Goal: Task Accomplishment & Management: Use online tool/utility

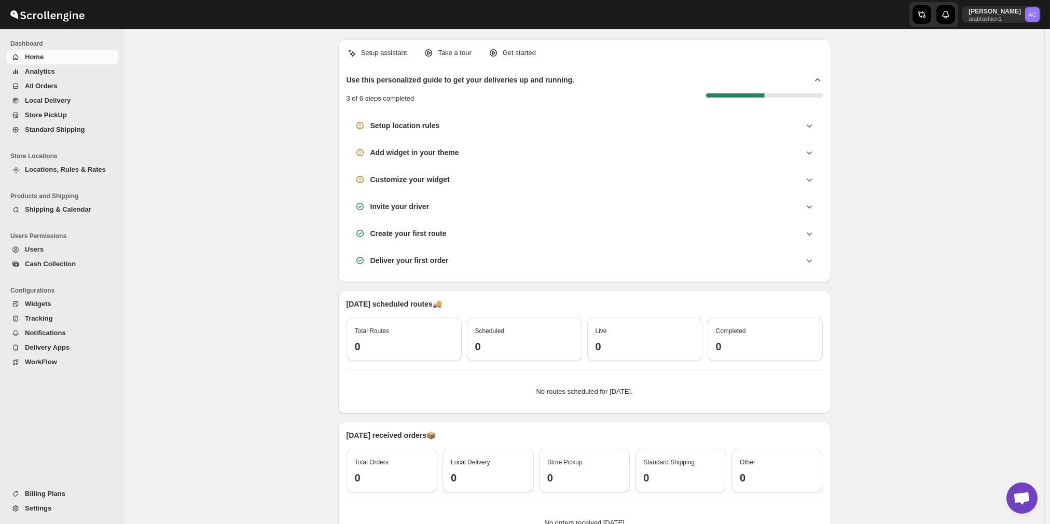
scroll to position [741, 0]
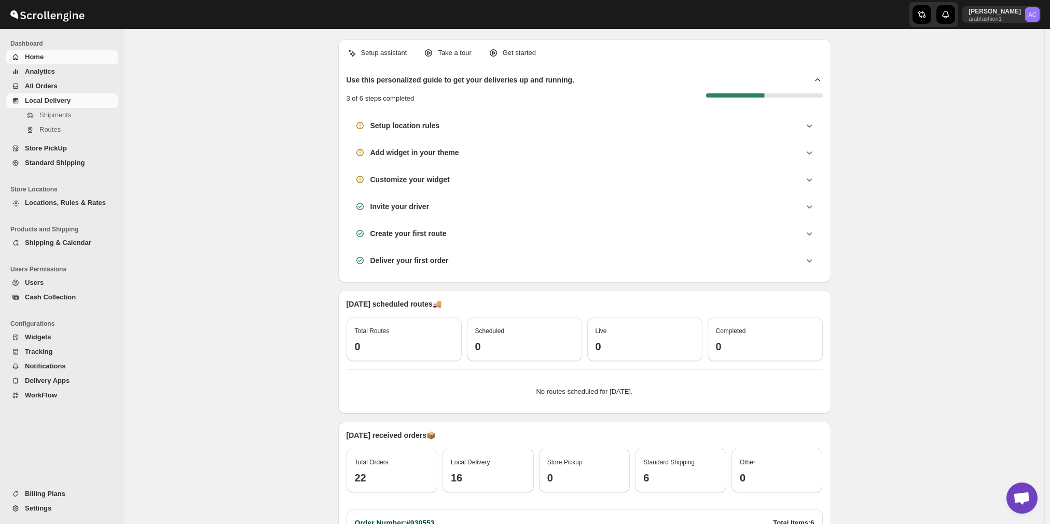
click at [58, 102] on span "Local Delivery" at bounding box center [48, 100] width 46 height 8
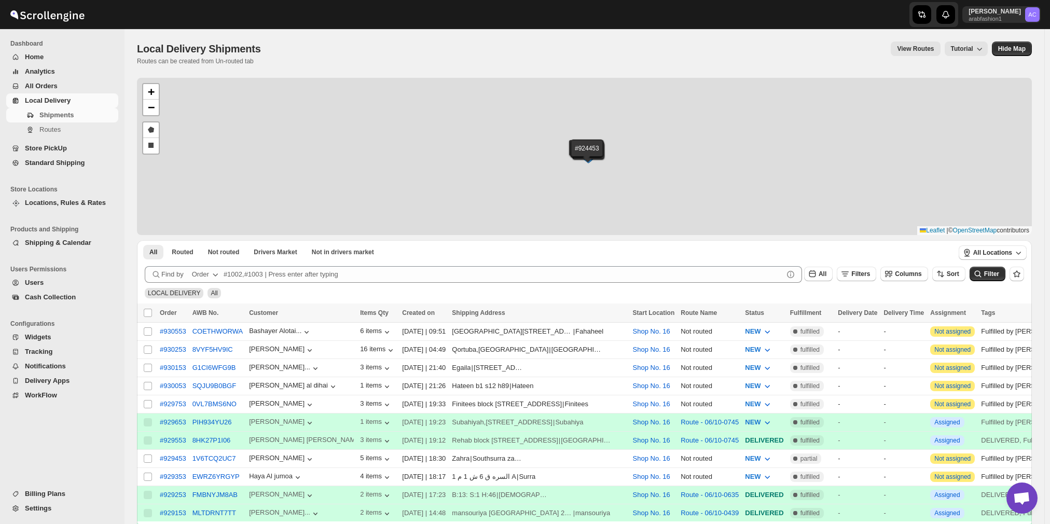
click at [222, 96] on div "#930553 #930253 #930153 #930053 #929753 #929653 #929553 #929453 #929353 #929253…" at bounding box center [584, 156] width 895 height 157
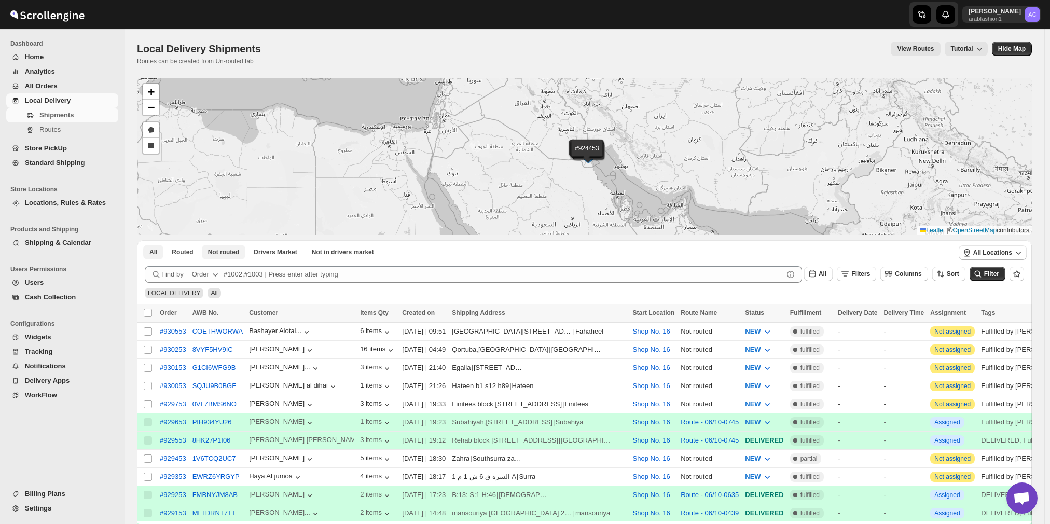
click at [224, 254] on span "Not routed" at bounding box center [224, 252] width 32 height 8
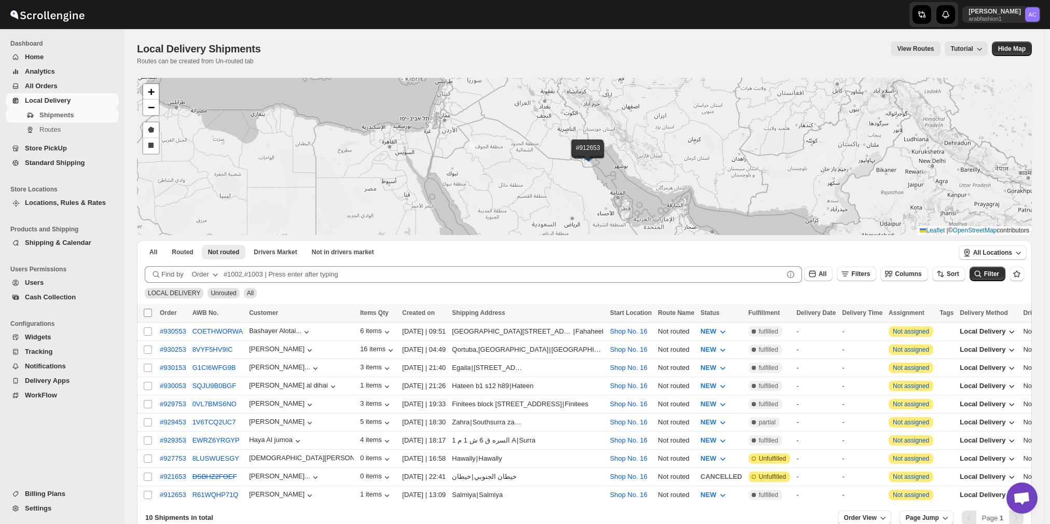
click at [148, 309] on input "Select all shipments" at bounding box center [148, 313] width 8 height 8
checkbox input "true"
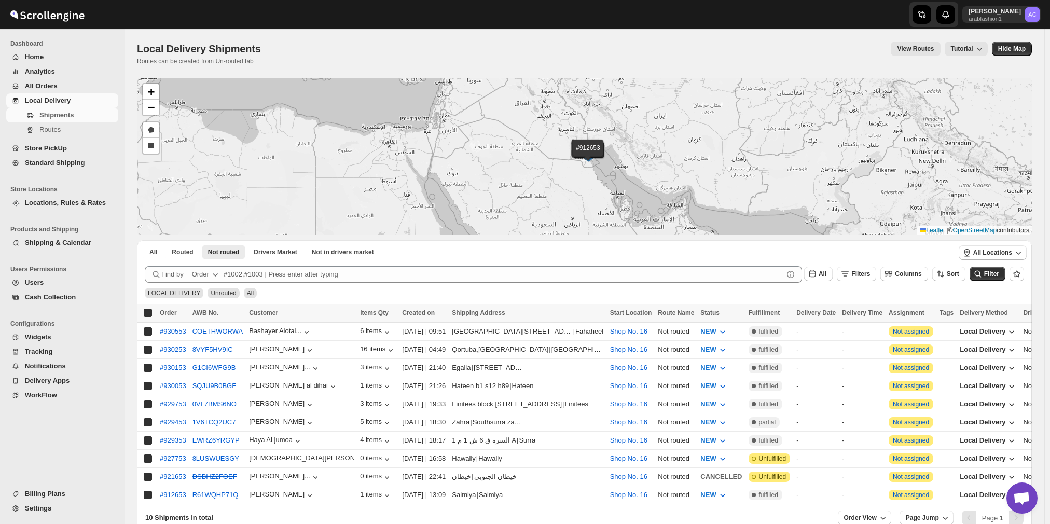
checkbox input "true"
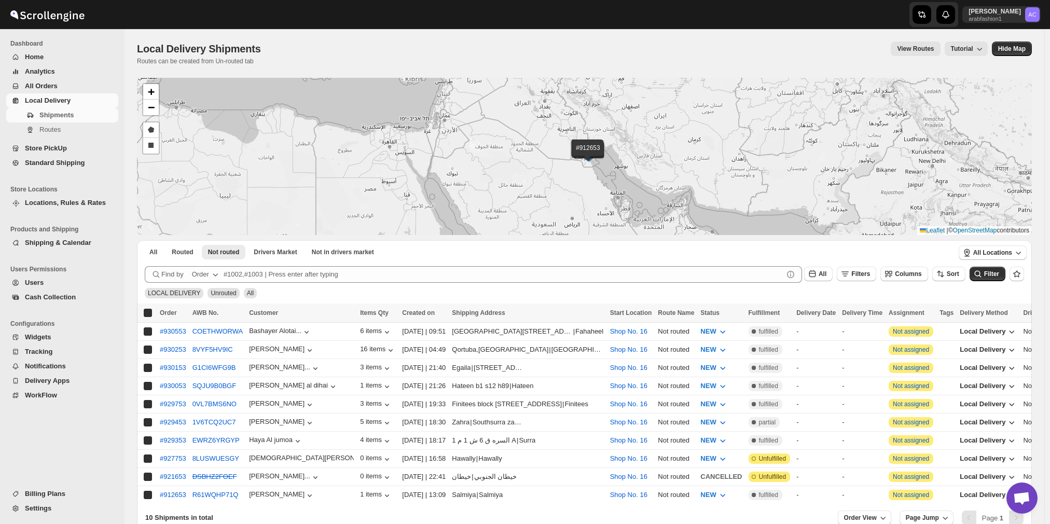
checkbox input "true"
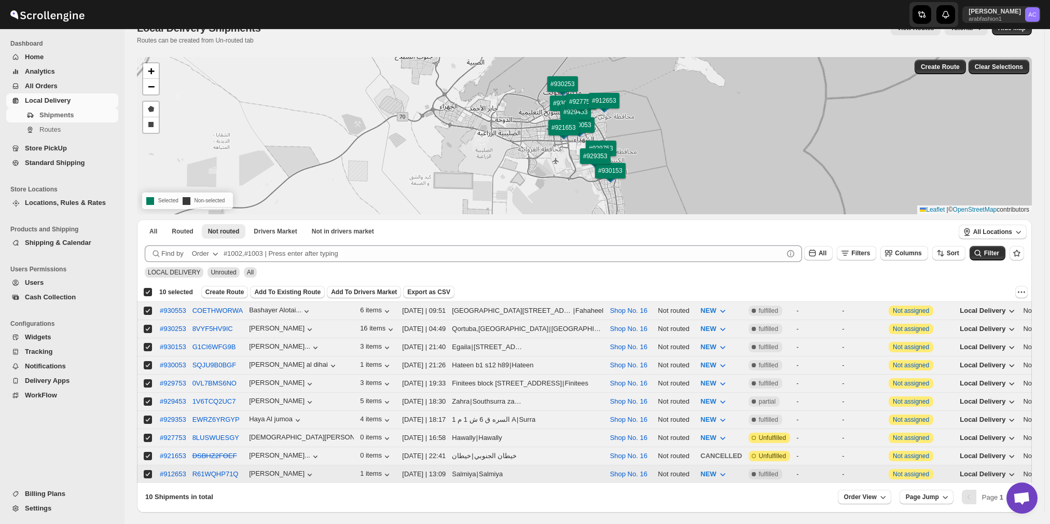
scroll to position [52, 0]
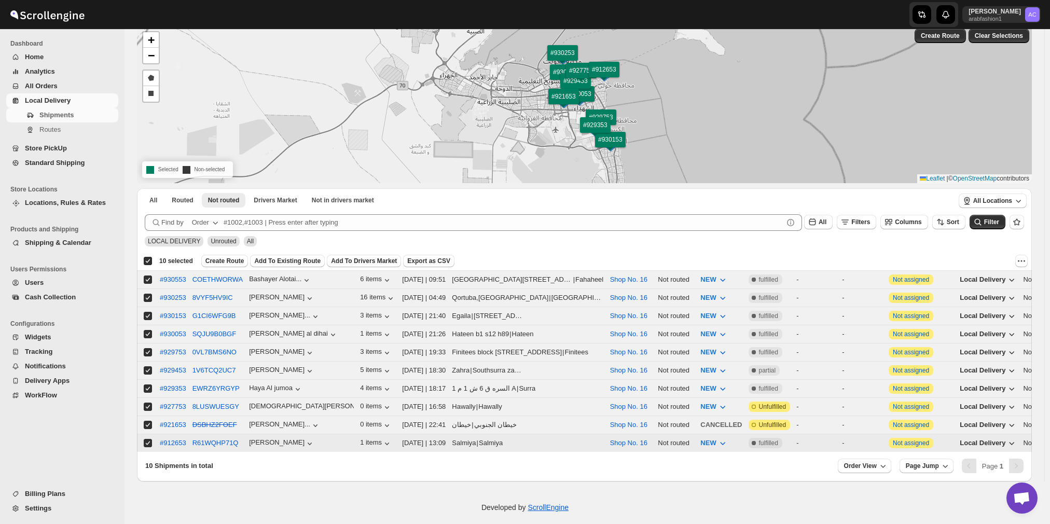
click at [145, 439] on input "Select shipment" at bounding box center [148, 443] width 8 height 8
checkbox input "false"
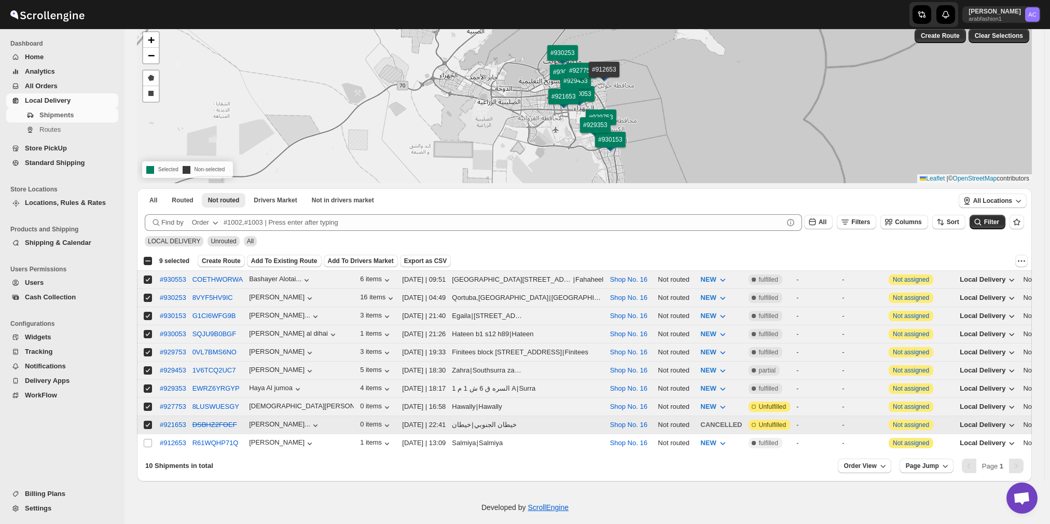
click at [147, 421] on input "Select shipment" at bounding box center [148, 425] width 8 height 8
checkbox input "false"
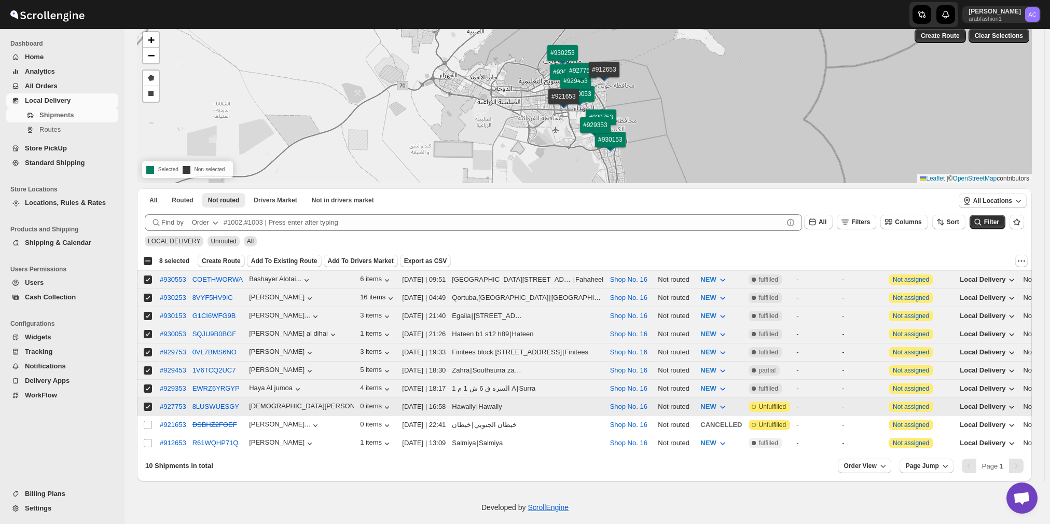
click at [148, 403] on input "Select shipment" at bounding box center [148, 407] width 8 height 8
checkbox input "false"
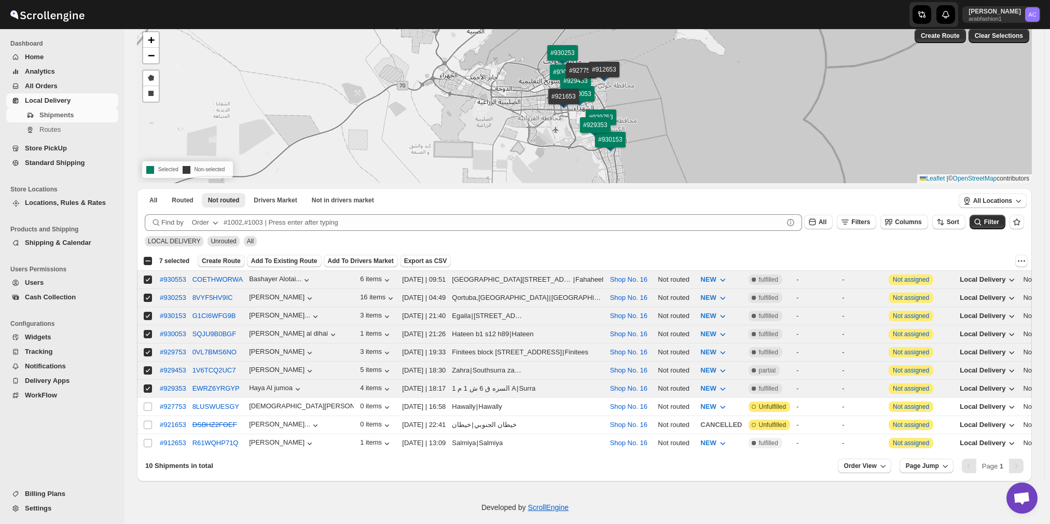
click at [224, 258] on span "Create Route" at bounding box center [221, 261] width 39 height 8
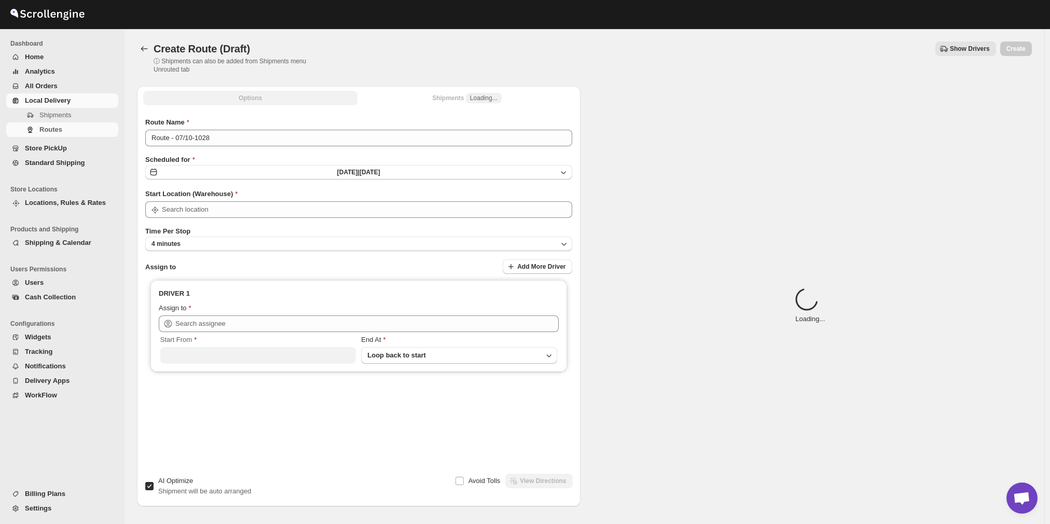
type input "Shop No. 16"
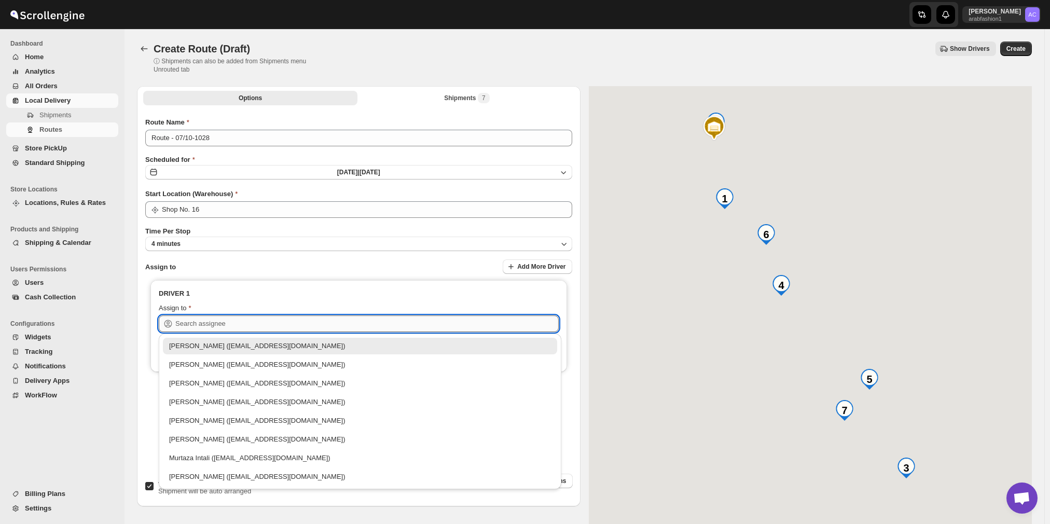
click at [294, 322] on input "text" at bounding box center [366, 323] width 383 height 17
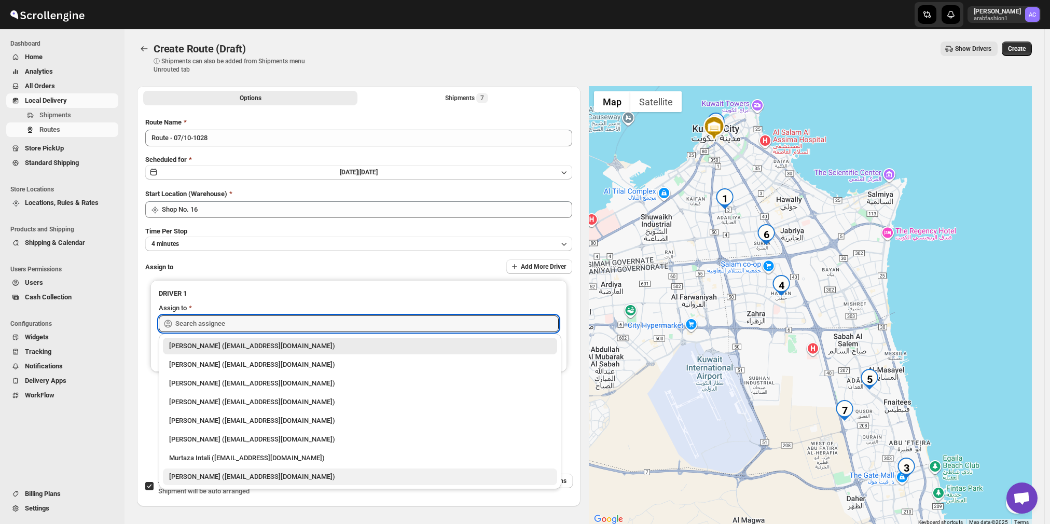
click at [290, 470] on div "[PERSON_NAME] ([EMAIL_ADDRESS][DOMAIN_NAME])" at bounding box center [360, 476] width 394 height 17
type input "[PERSON_NAME] ([EMAIL_ADDRESS][DOMAIN_NAME])"
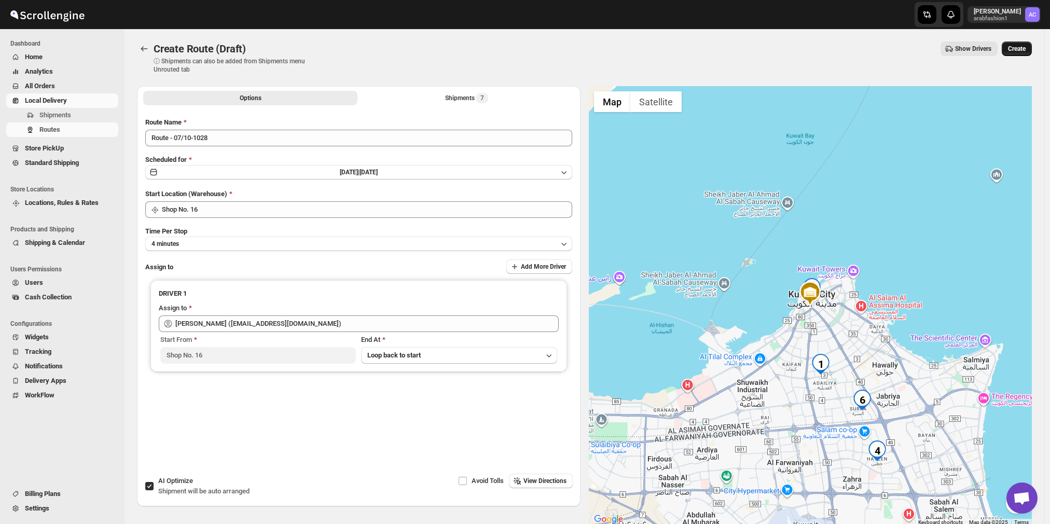
click at [1022, 48] on span "Create" at bounding box center [1017, 49] width 18 height 8
